Goal: Information Seeking & Learning: Learn about a topic

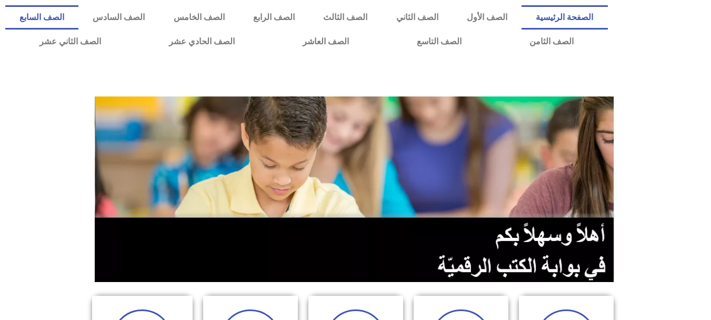
click at [78, 11] on link "الصف السابع" at bounding box center [41, 17] width 73 height 24
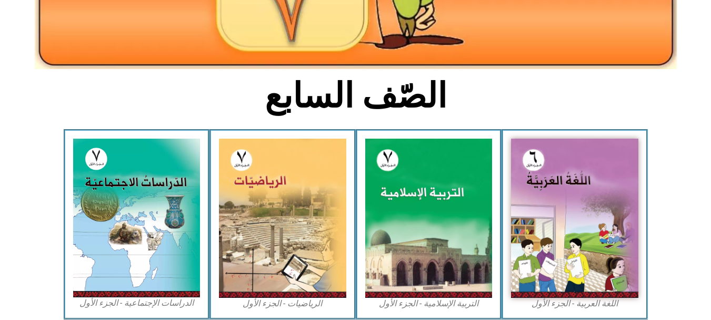
scroll to position [220, 0]
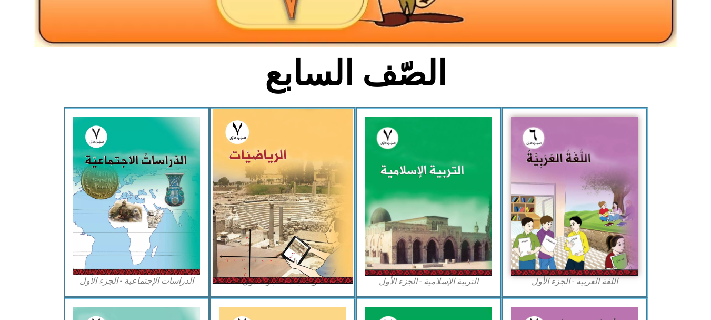
click at [306, 136] on img at bounding box center [283, 195] width 140 height 175
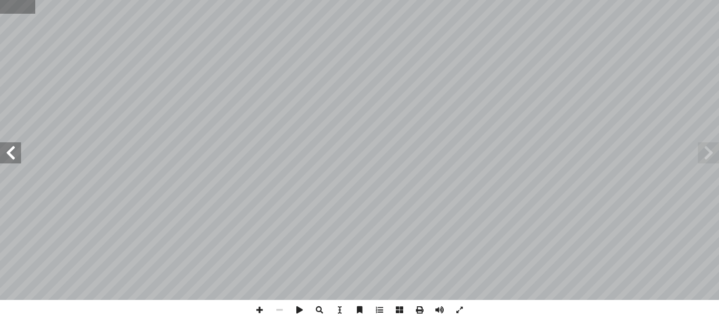
click at [8, 2] on input "text" at bounding box center [17, 7] width 35 height 14
type input "**"
click at [7, 152] on span at bounding box center [10, 152] width 21 height 21
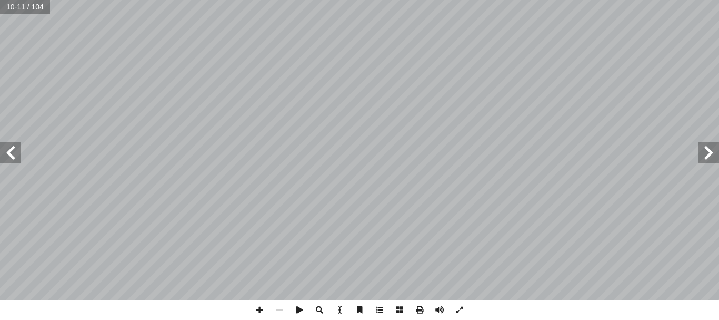
click at [7, 152] on span at bounding box center [10, 152] width 21 height 21
click at [261, 305] on span at bounding box center [260, 310] width 20 height 20
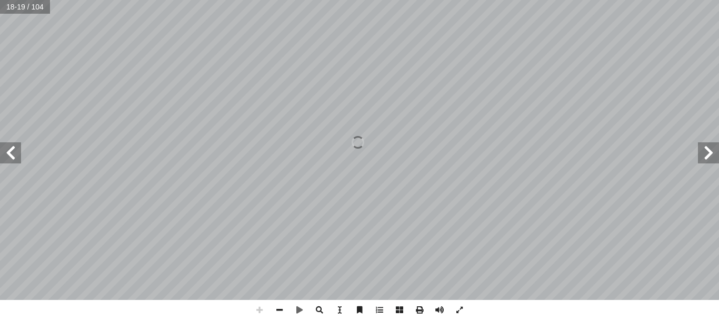
click at [261, 305] on span at bounding box center [260, 310] width 20 height 20
click at [294, 0] on html "الصفحة الرئيسية الصف الأول الصف الثاني الصف الثالث الصف الرابع الصف الخامس الصف…" at bounding box center [359, 48] width 719 height 96
